Goal: Navigation & Orientation: Find specific page/section

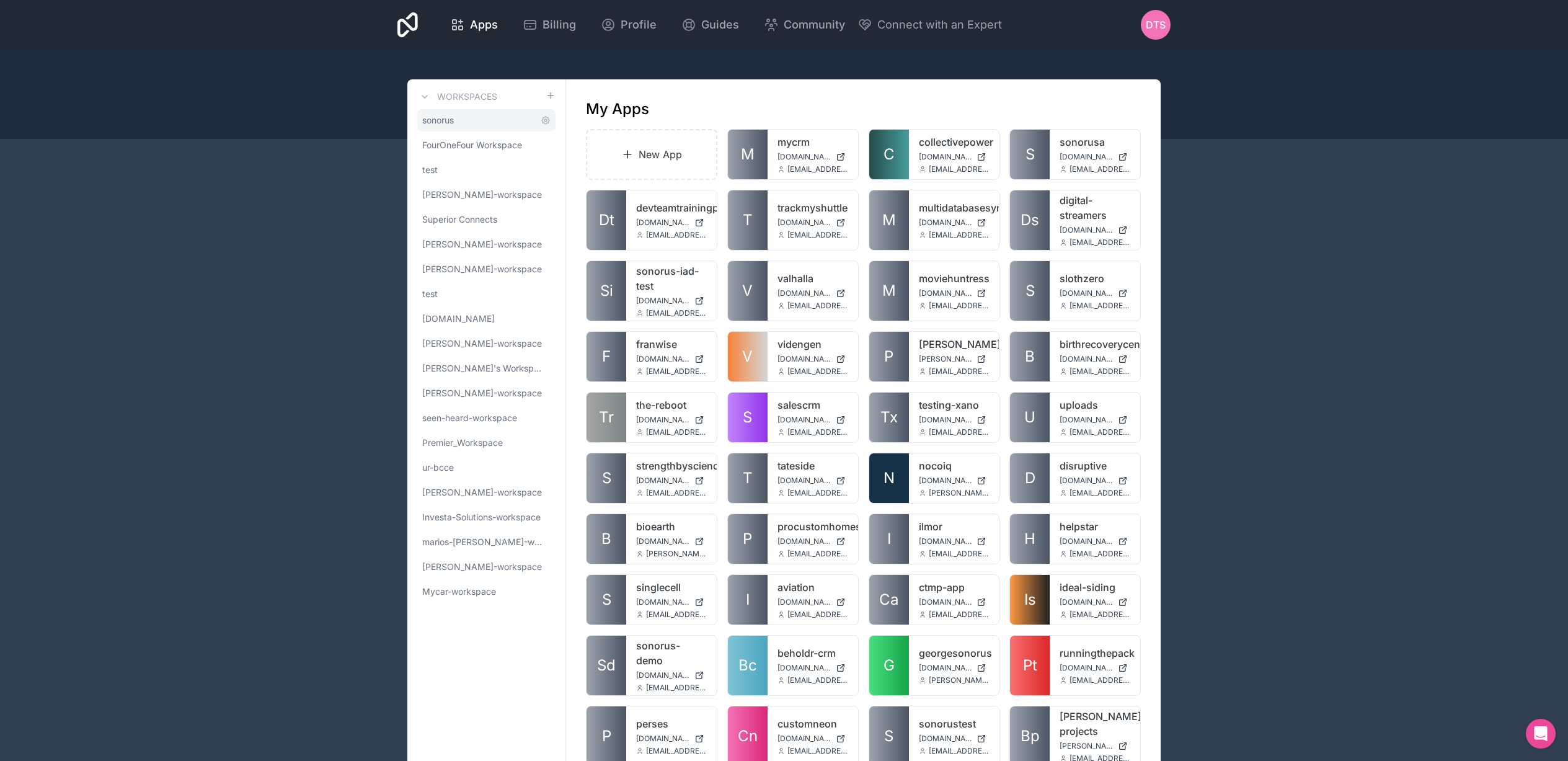
click at [459, 124] on link "sonorus" at bounding box center [486, 120] width 138 height 22
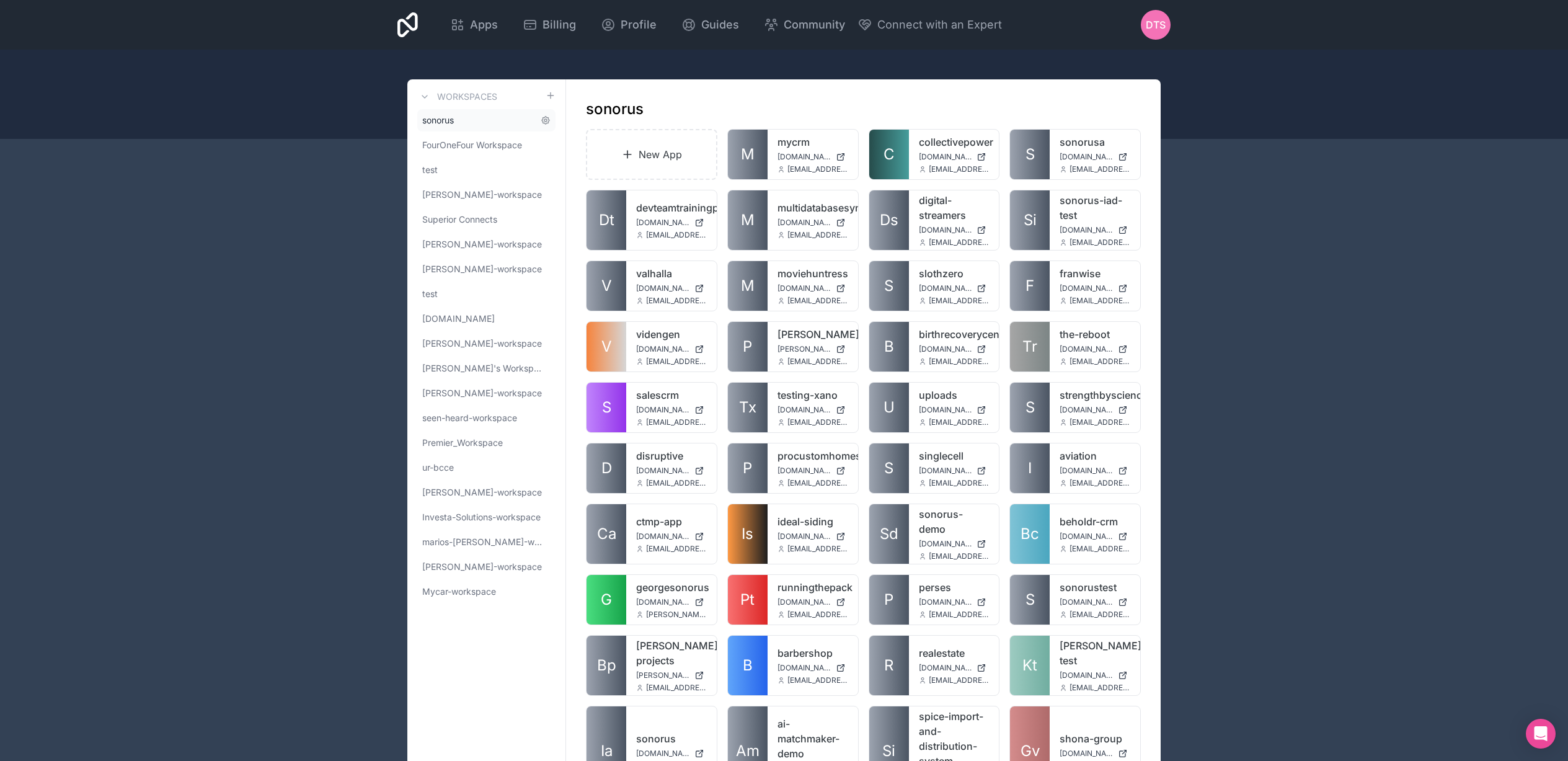
click at [465, 119] on link "sonorus" at bounding box center [486, 120] width 138 height 22
click at [490, 124] on link "sonorus" at bounding box center [486, 120] width 138 height 22
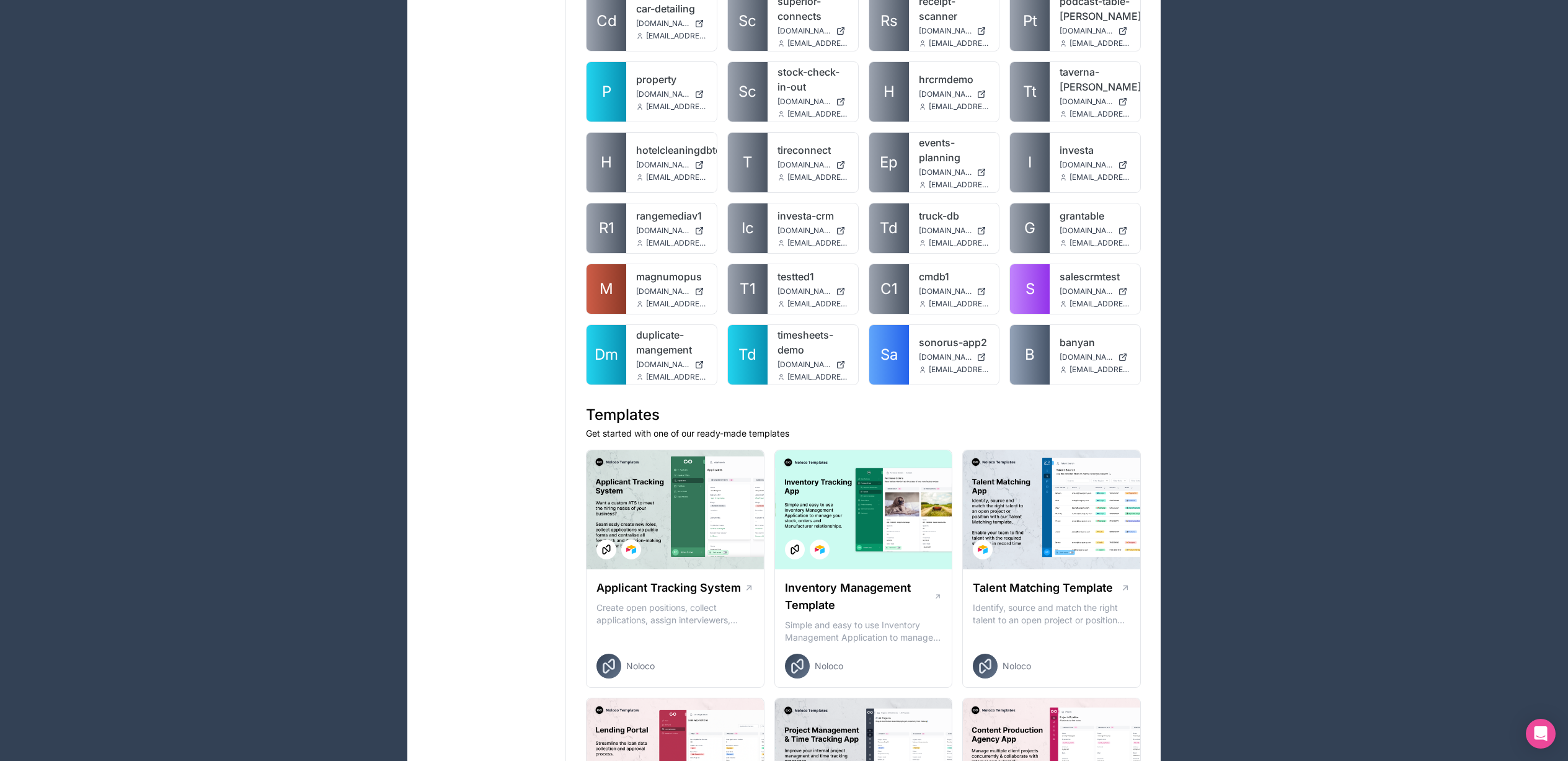
scroll to position [1019, 0]
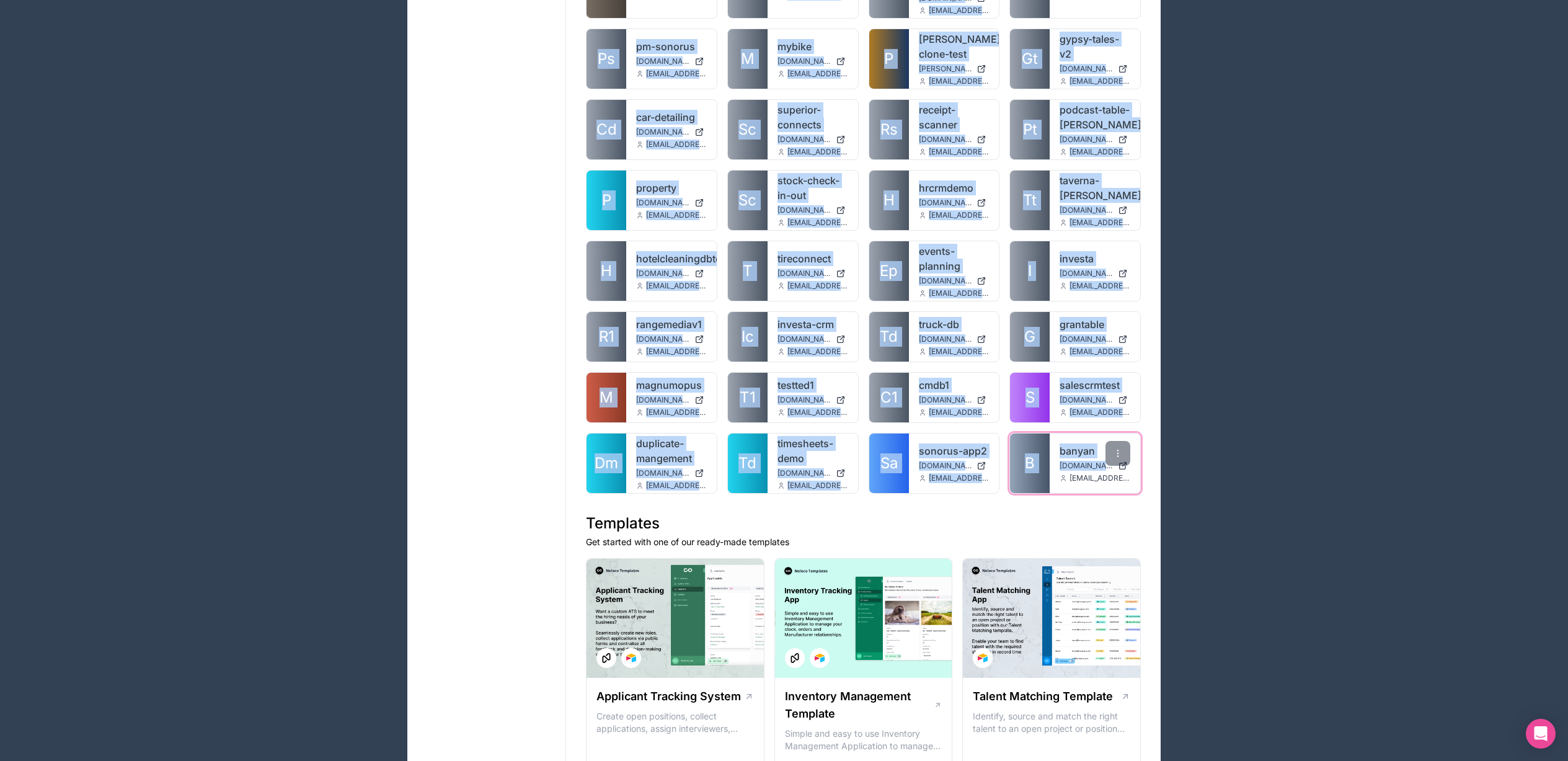
drag, startPoint x: 718, startPoint y: 108, endPoint x: 1104, endPoint y: 458, distance: 521.1
copy div "New App M mycrm [DOMAIN_NAME] [EMAIL_ADDRESS][DOMAIN_NAME] C collectivepower [D…"
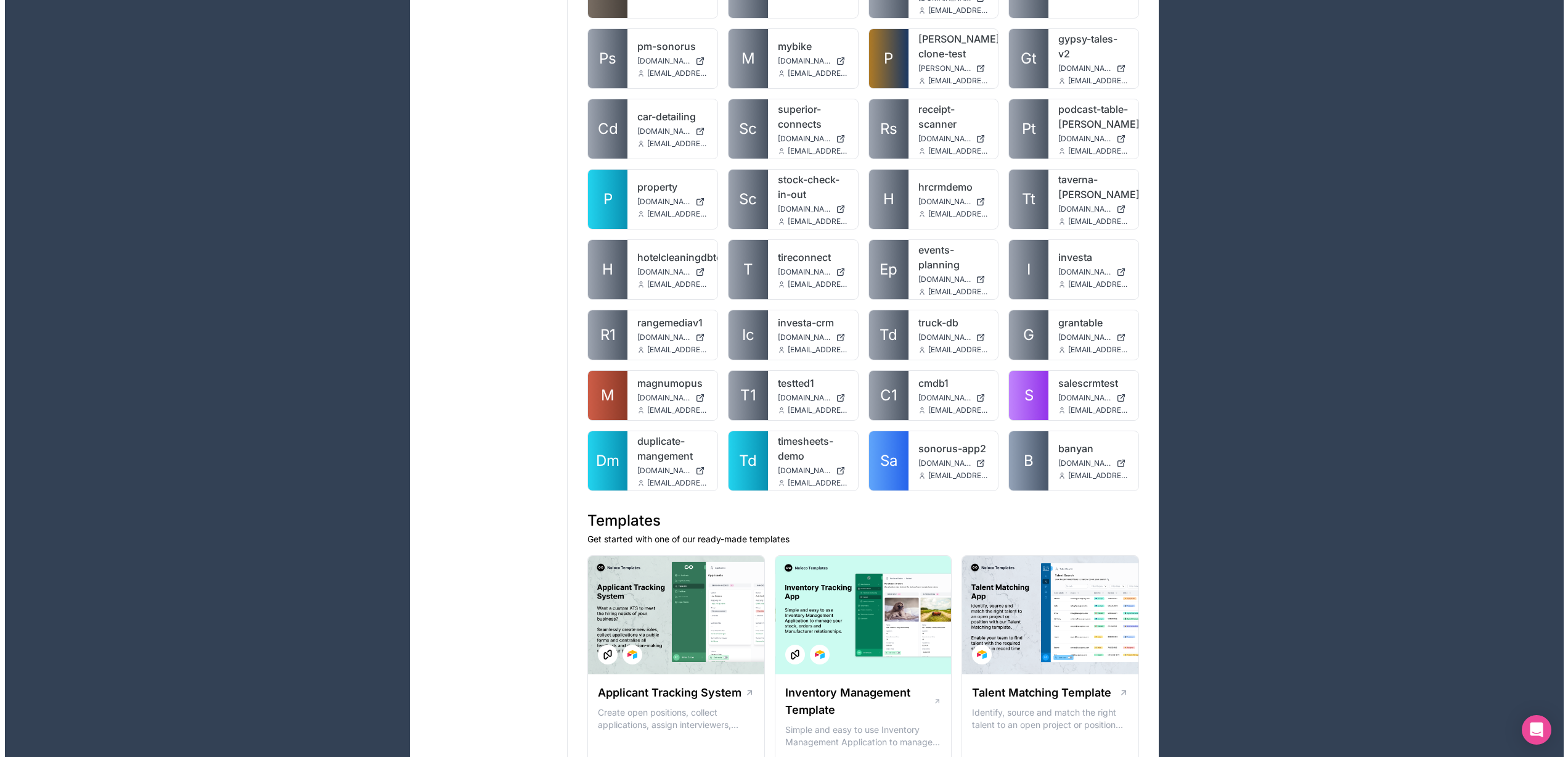
scroll to position [0, 0]
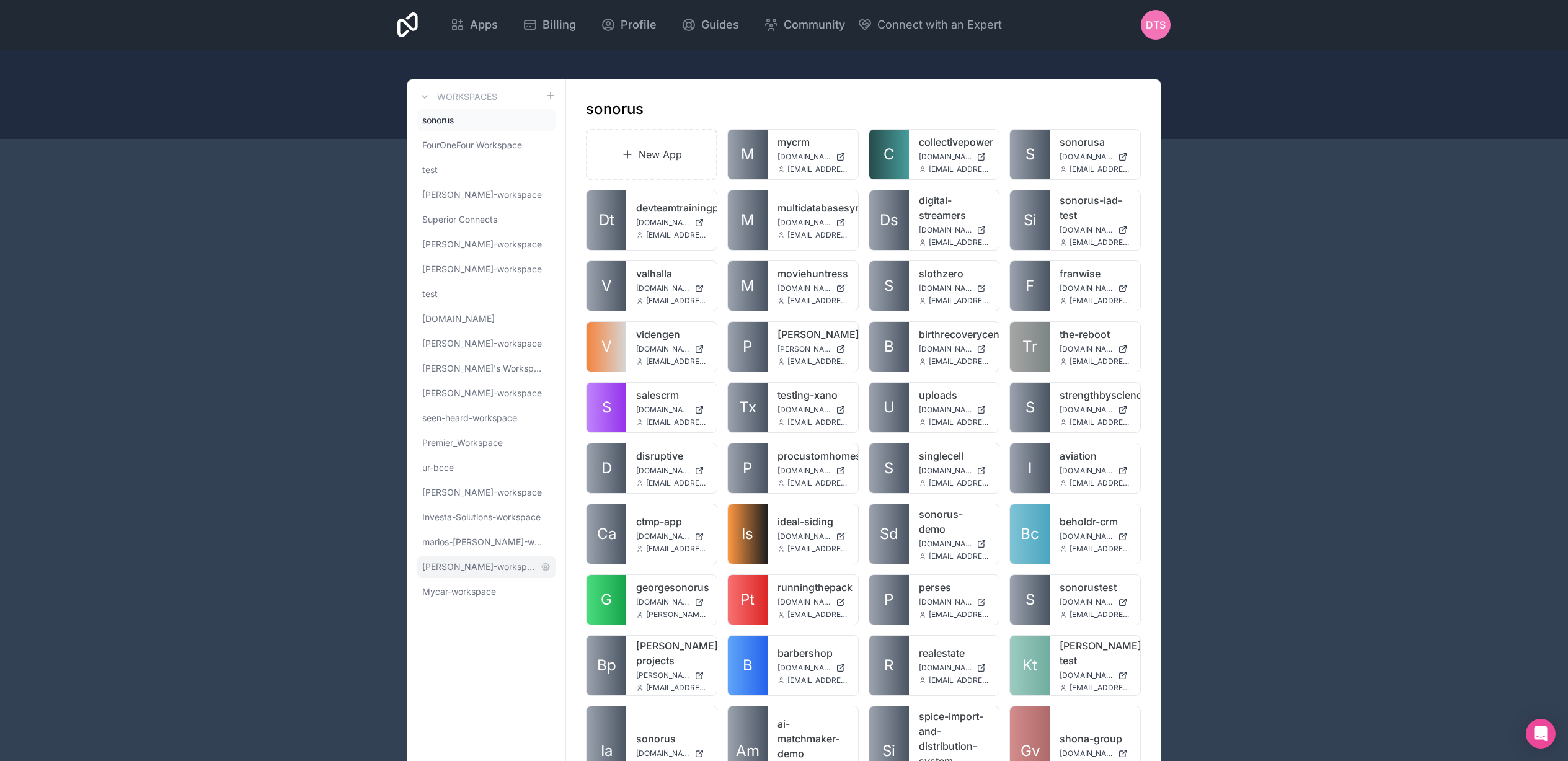
click at [449, 572] on span "[PERSON_NAME]-workspace" at bounding box center [478, 566] width 113 height 12
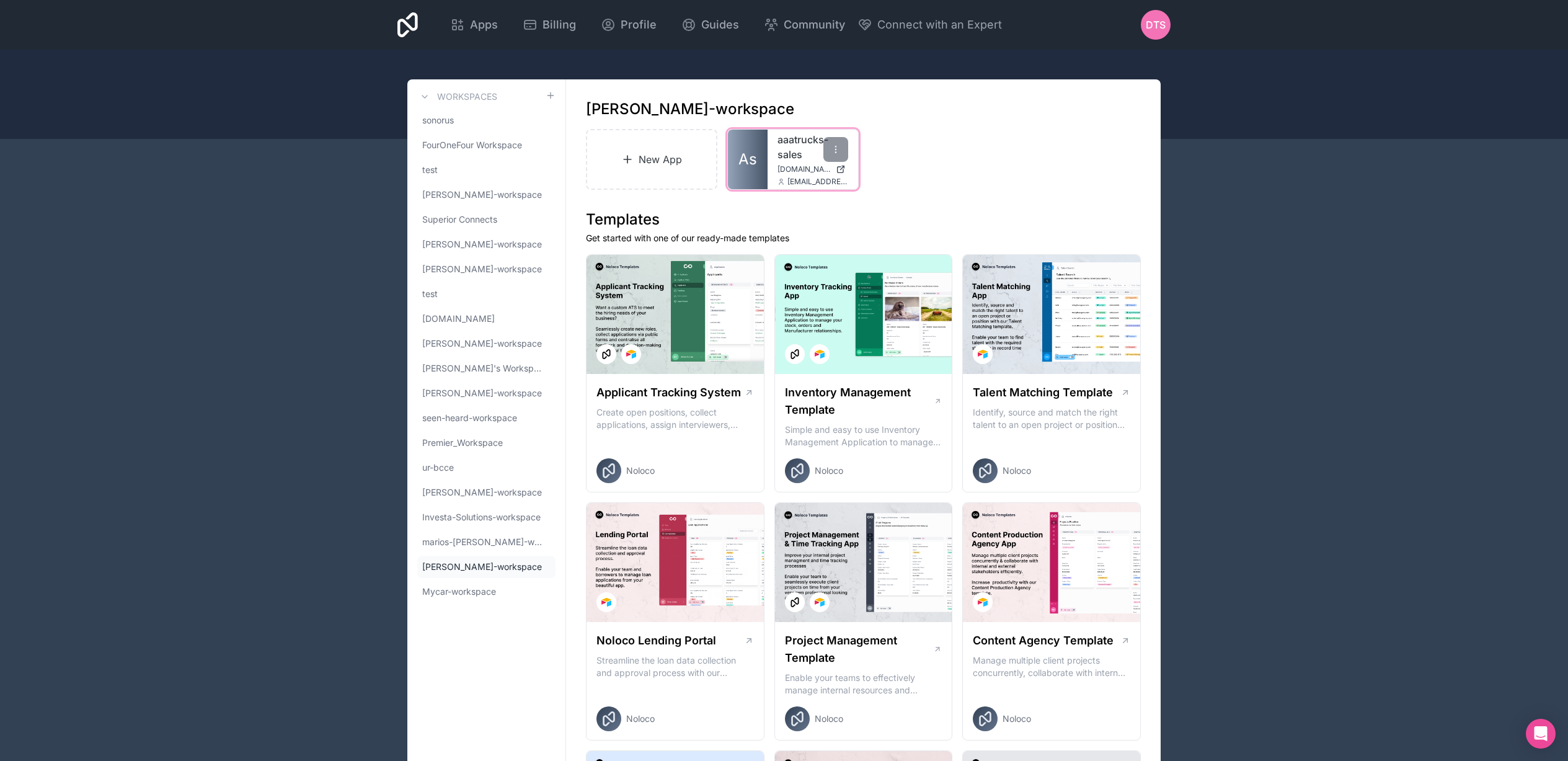
click at [754, 147] on link "As" at bounding box center [747, 159] width 40 height 59
